Goal: Check status: Check status

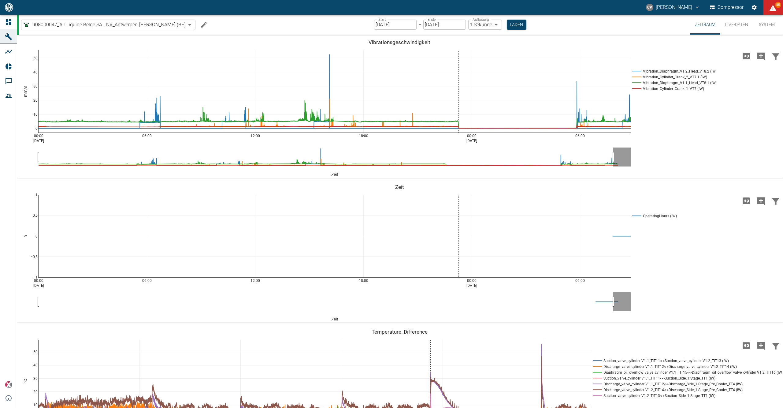
scroll to position [489, 0]
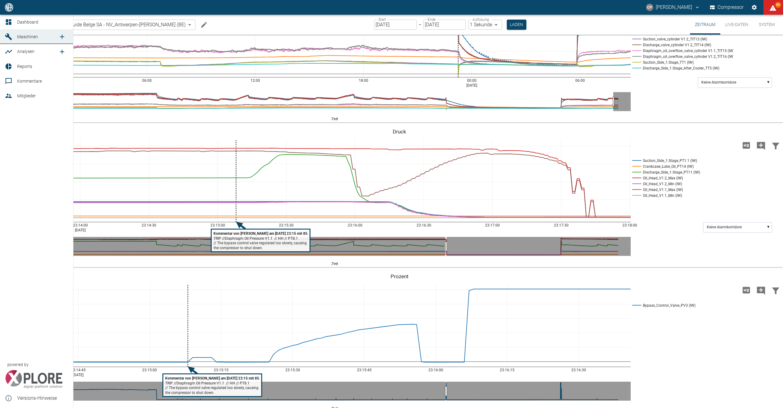
click at [4, 22] on link "Dashboard" at bounding box center [36, 22] width 73 height 15
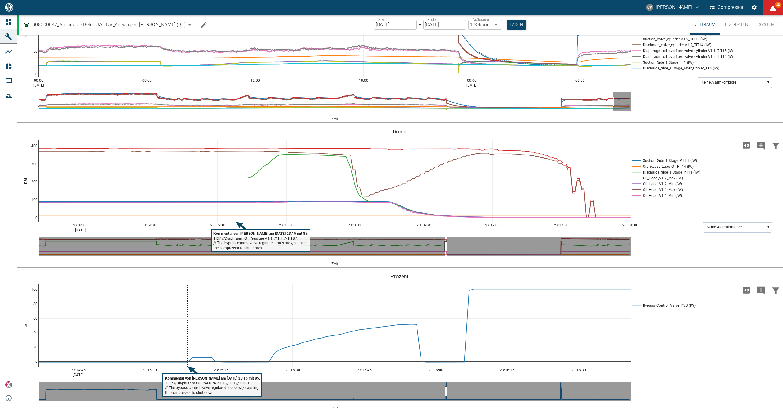
scroll to position [245, 0]
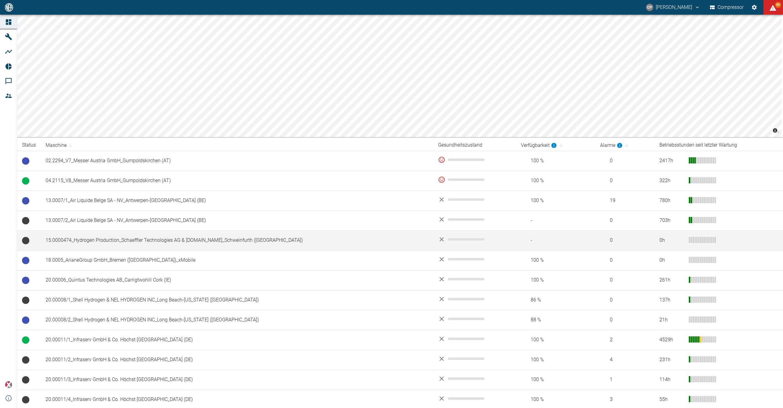
click at [100, 242] on td "15.0000474_Hydrogen Production_Schaeffler Technologies AG & [DOMAIN_NAME]_Schwe…" at bounding box center [237, 240] width 392 height 20
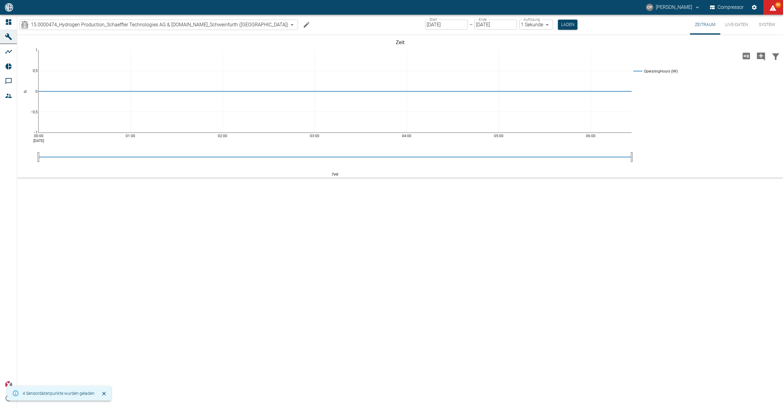
click at [303, 26] on icon "Machine bearbeiten" at bounding box center [306, 24] width 7 height 7
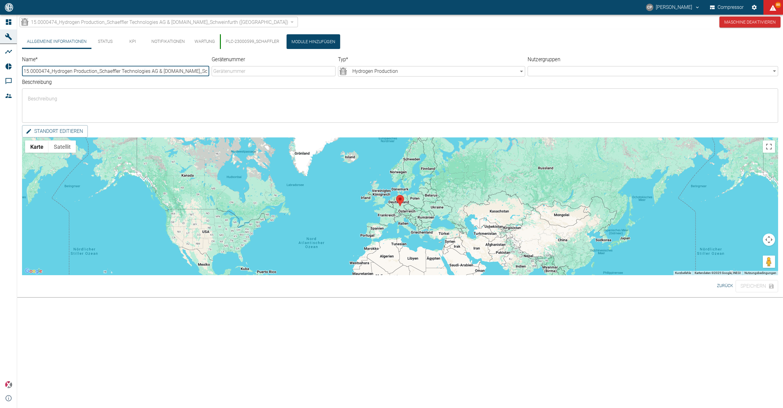
click at [467, 74] on body "[PERSON_NAME] Compressor 88 Dashboard Maschinen Analysen Reports Kommentare Mit…" at bounding box center [391, 204] width 783 height 408
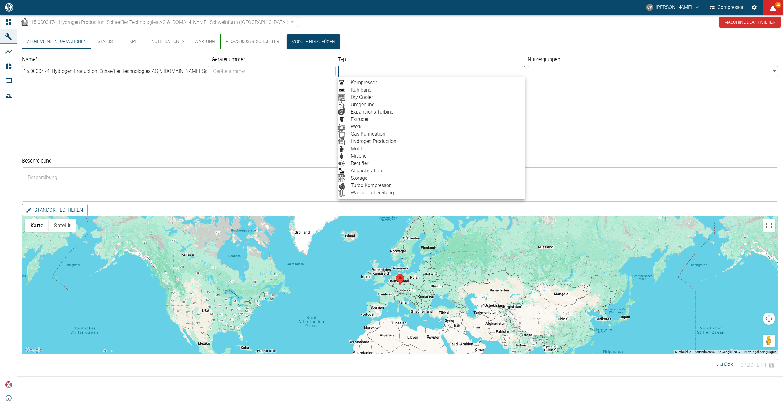
click at [467, 74] on div at bounding box center [391, 204] width 783 height 408
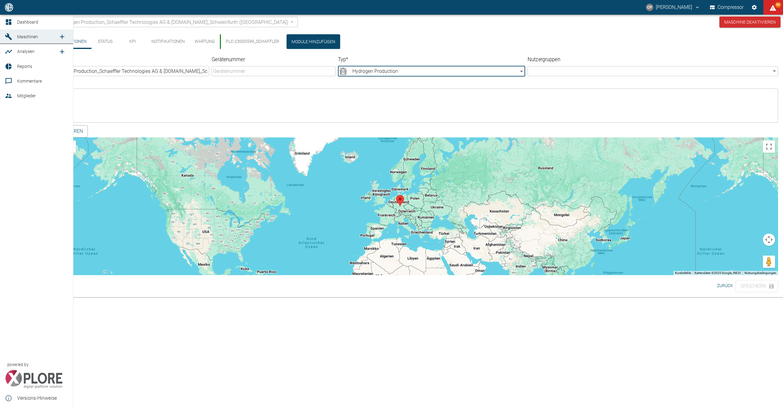
click at [8, 22] on icon at bounding box center [9, 22] width 6 height 6
